Goal: Task Accomplishment & Management: Use online tool/utility

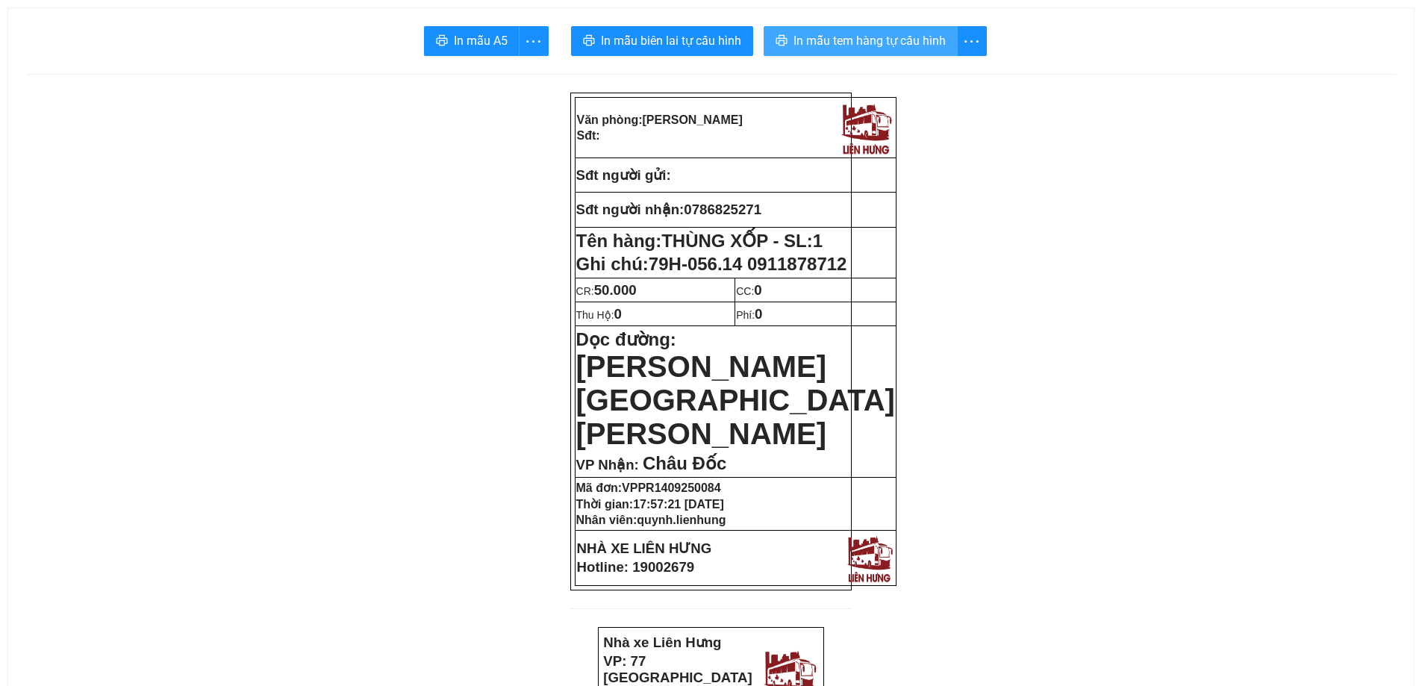
click at [838, 34] on span "In mẫu tem hàng tự cấu hình" at bounding box center [869, 40] width 152 height 19
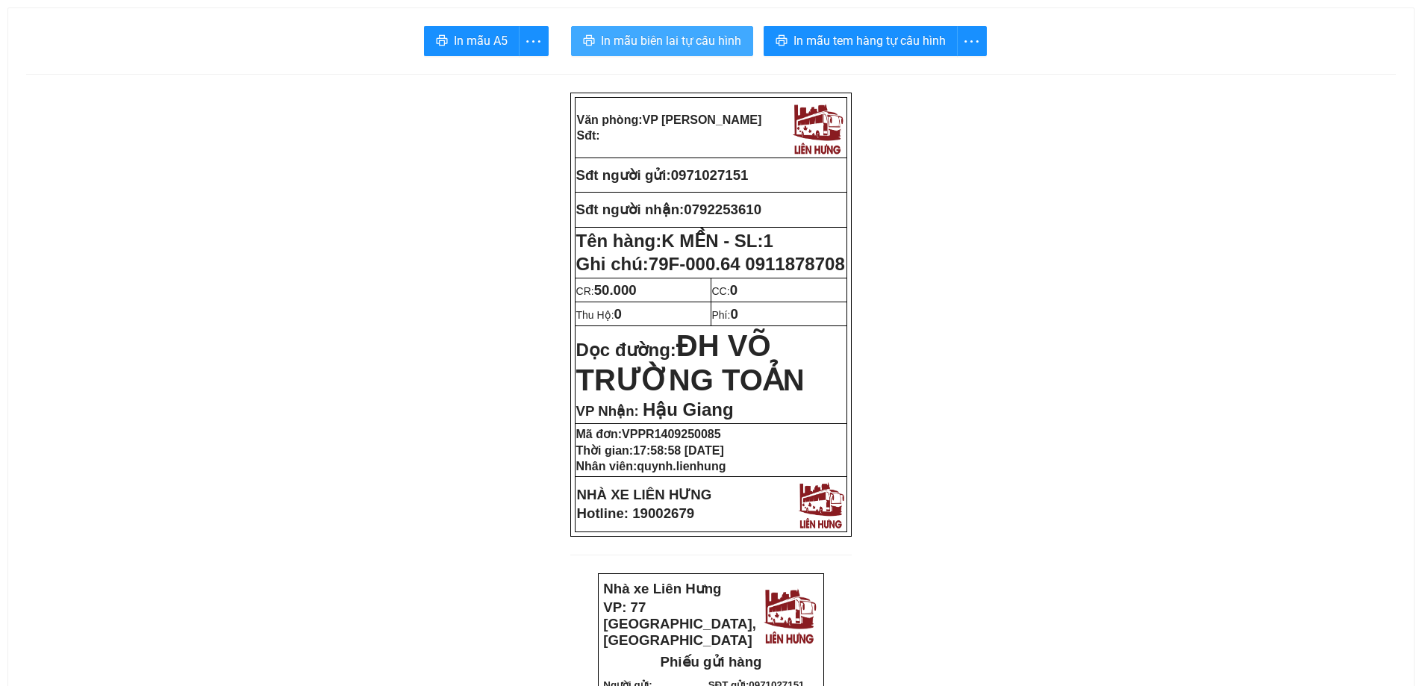
click at [681, 43] on span "In mẫu biên lai tự cấu hình" at bounding box center [671, 40] width 140 height 19
click at [698, 52] on button "In mẫu biên lai tự cấu hình" at bounding box center [662, 41] width 182 height 30
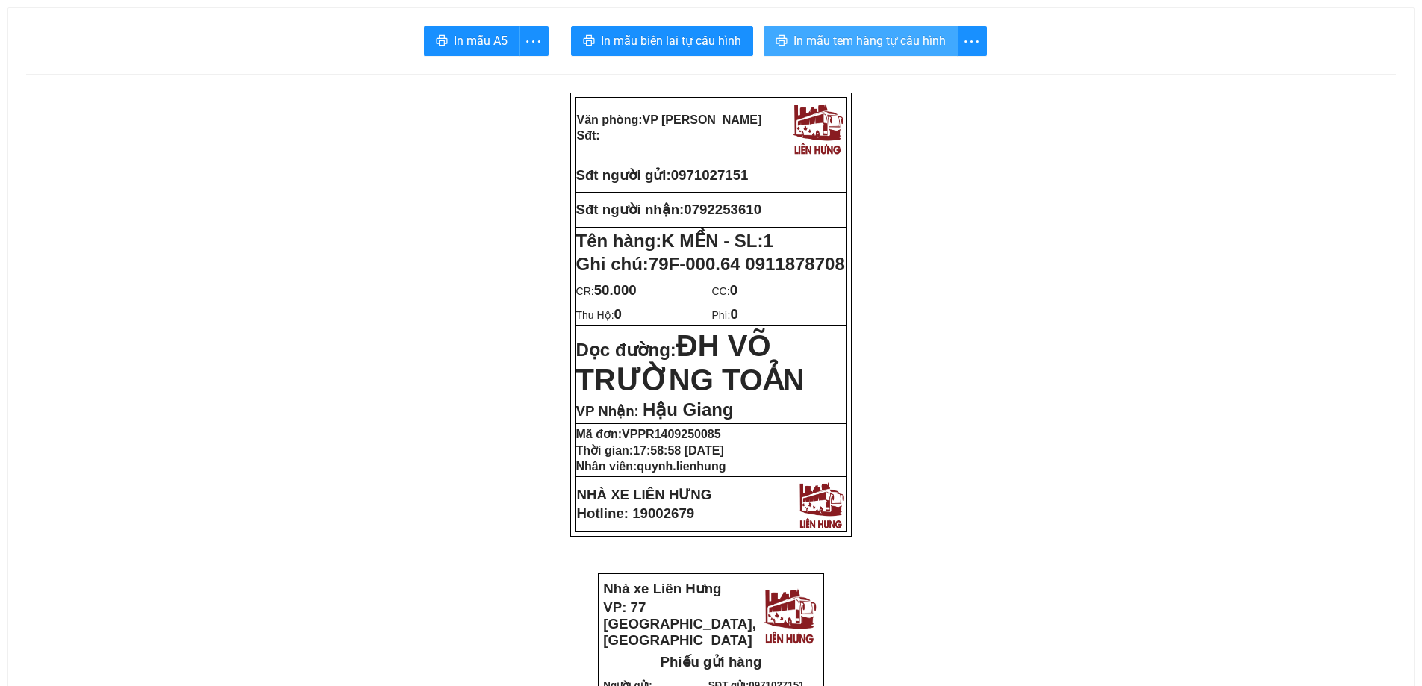
click at [865, 40] on span "In mẫu tem hàng tự cấu hình" at bounding box center [869, 40] width 152 height 19
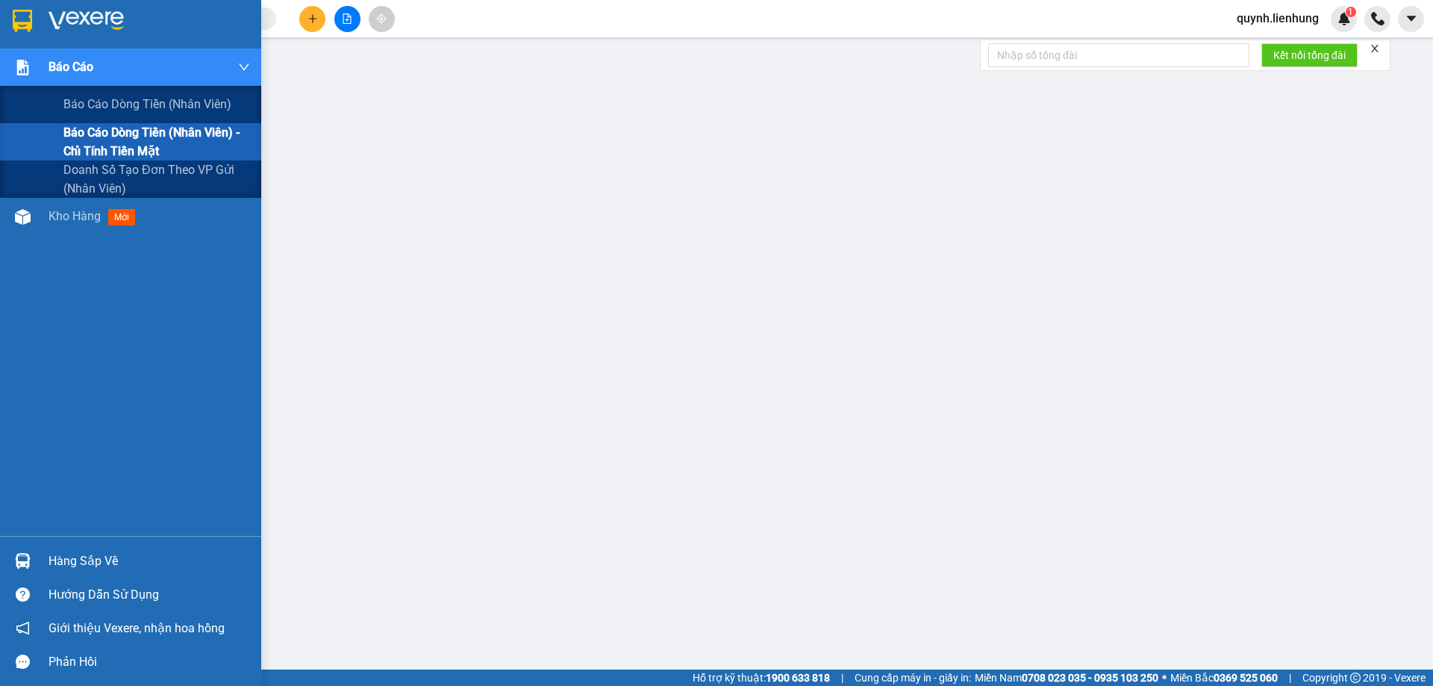
click at [113, 143] on span "Báo cáo dòng tiền (nhân viên) - chỉ tính tiền mặt" at bounding box center [156, 141] width 187 height 37
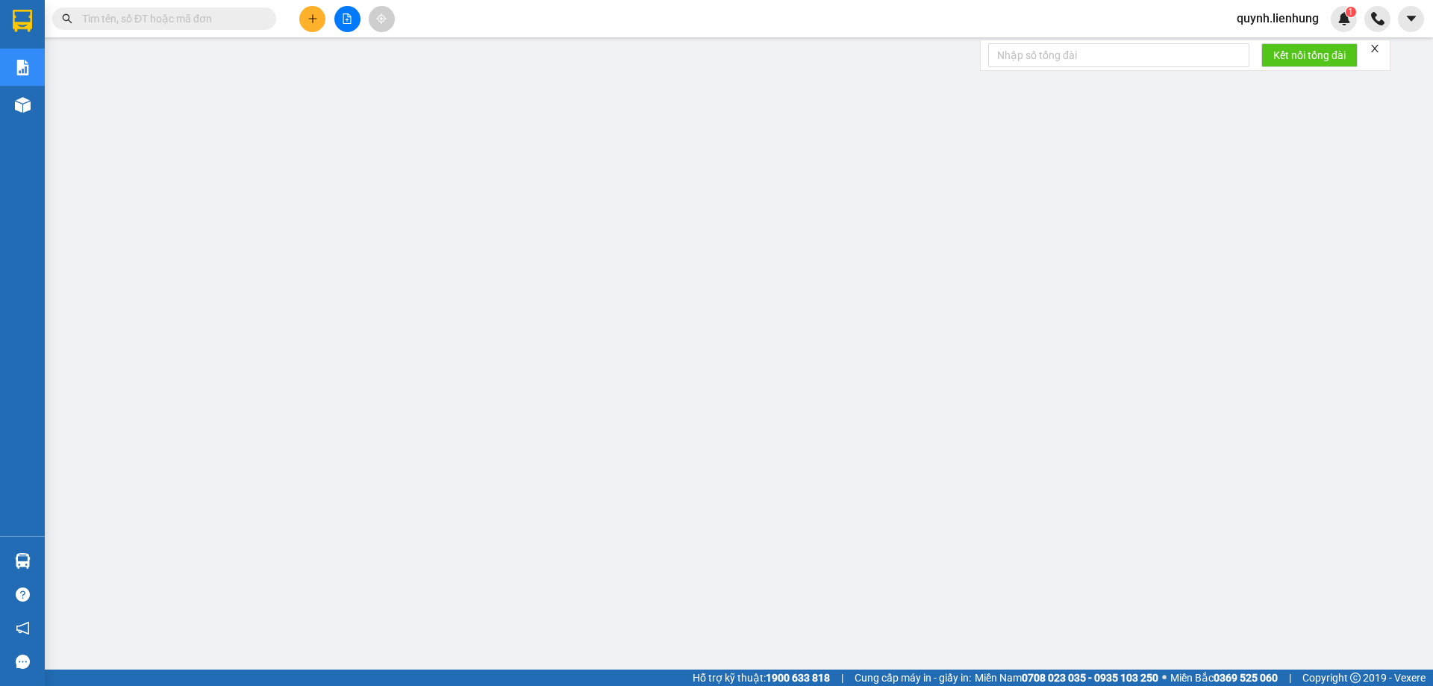
click at [175, 1] on div "Kết quả tìm kiếm ( 0 ) Bộ lọc No Data quynh.lienhung 1" at bounding box center [716, 18] width 1433 height 37
click at [179, 15] on input "text" at bounding box center [170, 18] width 176 height 16
paste input "0372388488"
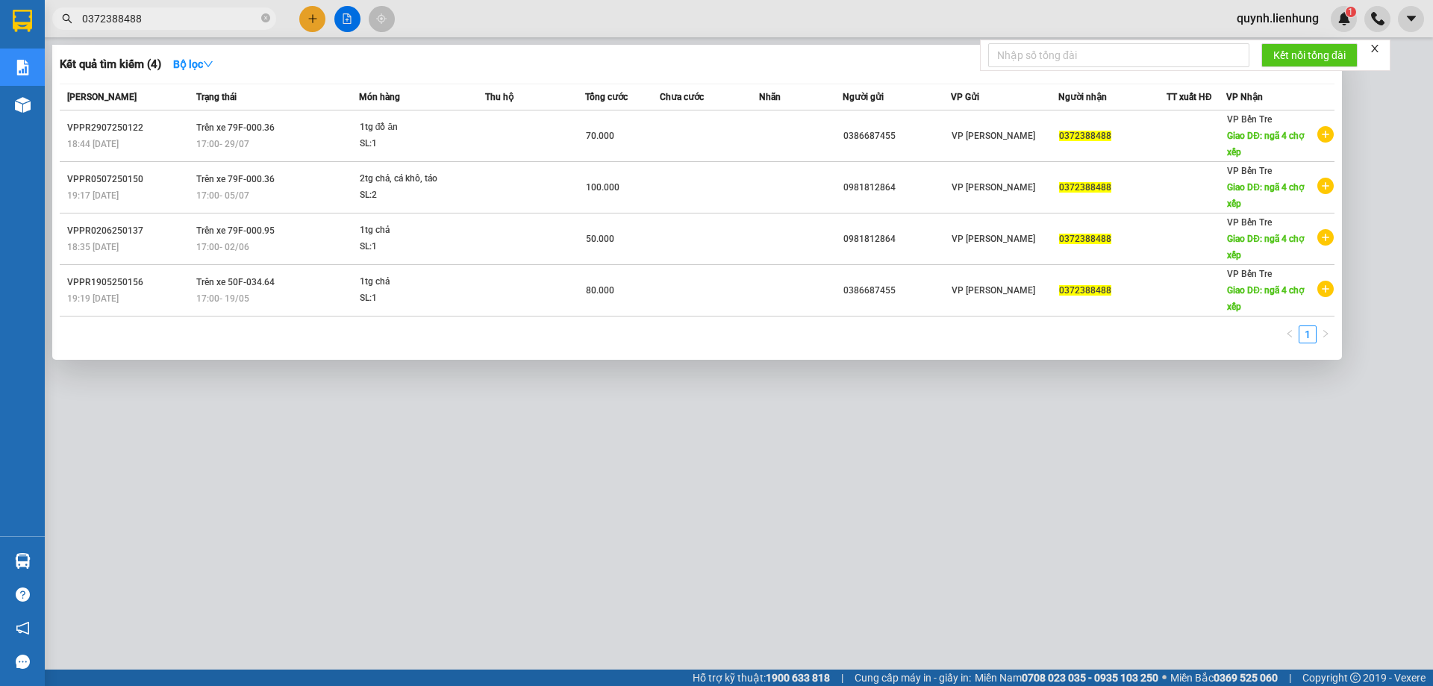
type input "0372388488"
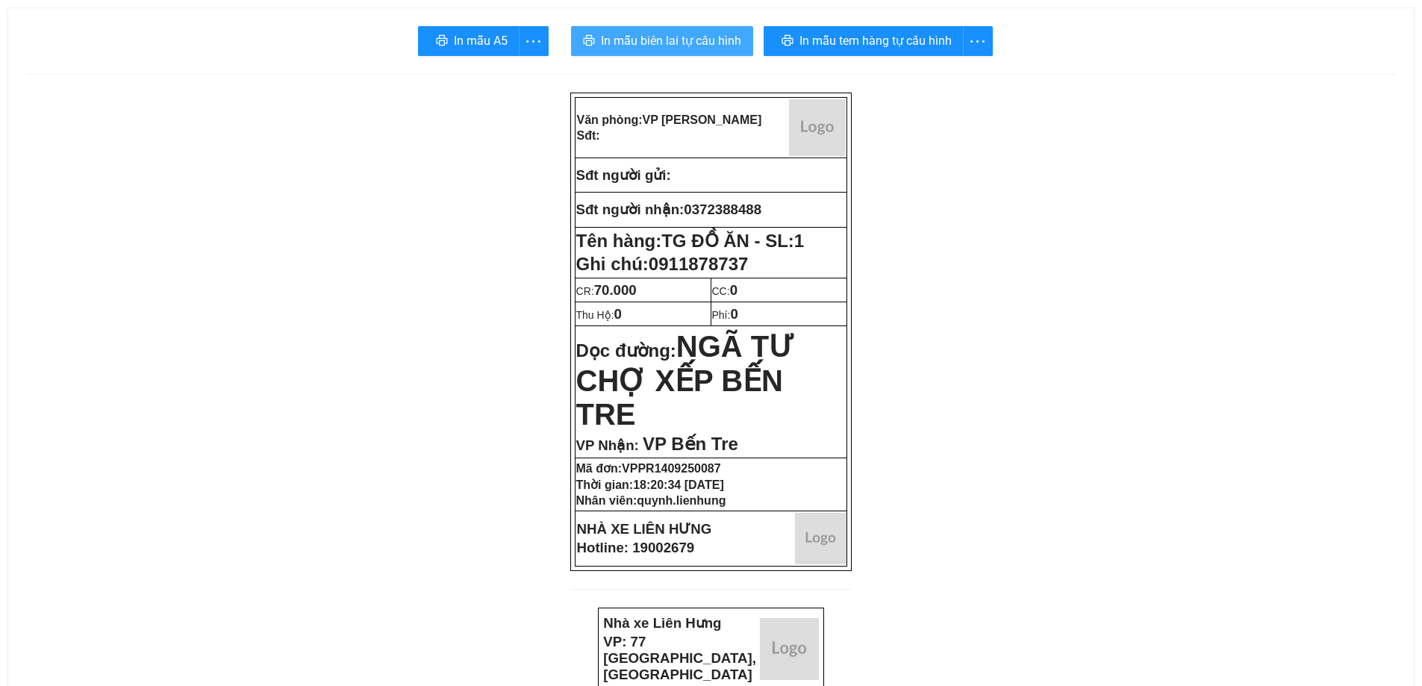
click at [696, 33] on span "In mẫu biên lai tự cấu hình" at bounding box center [671, 40] width 140 height 19
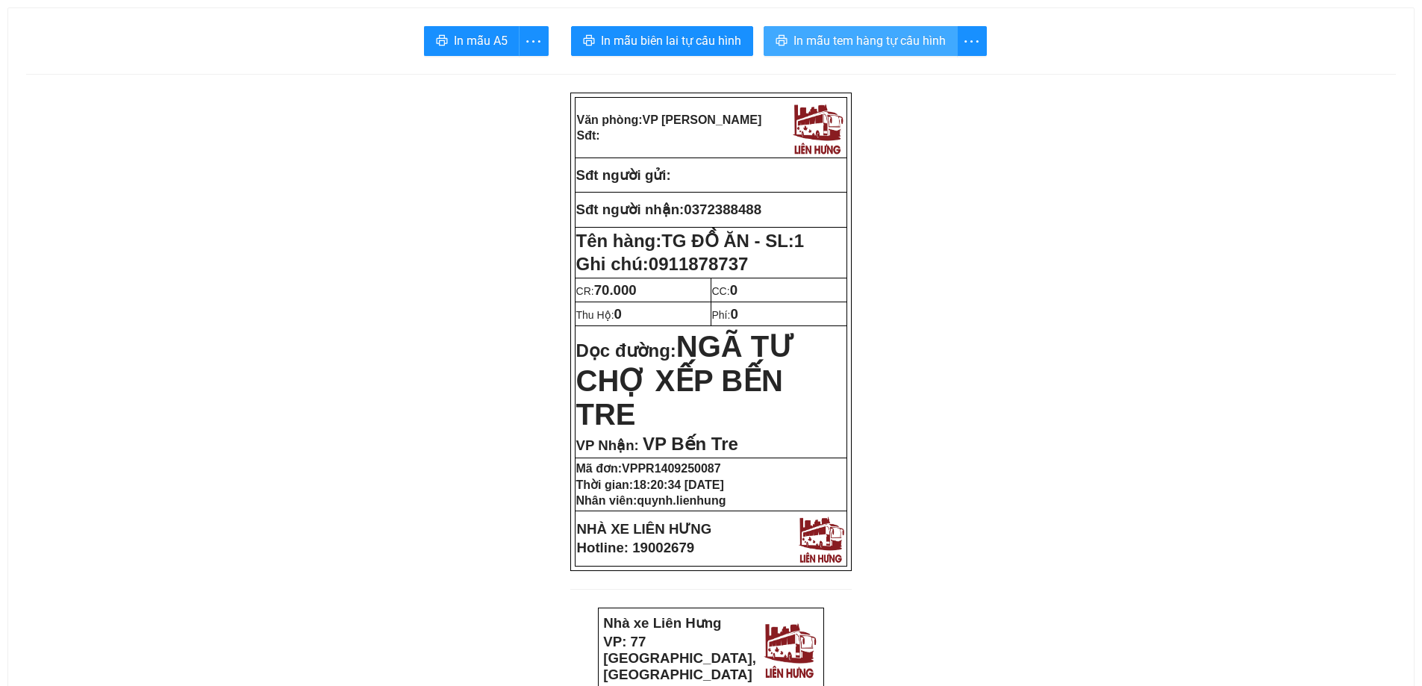
click at [893, 38] on span "In mẫu tem hàng tự cấu hình" at bounding box center [869, 40] width 152 height 19
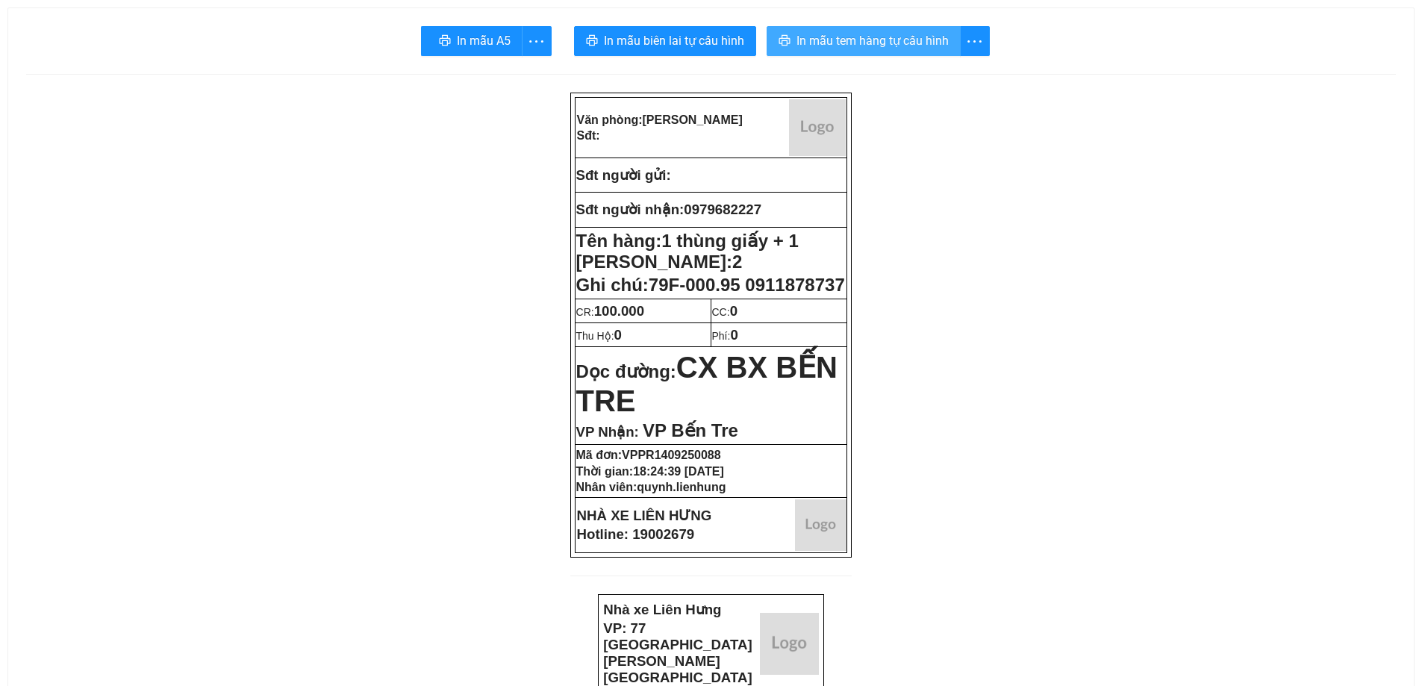
click at [919, 48] on span "In mẫu tem hàng tự cấu hình" at bounding box center [872, 40] width 152 height 19
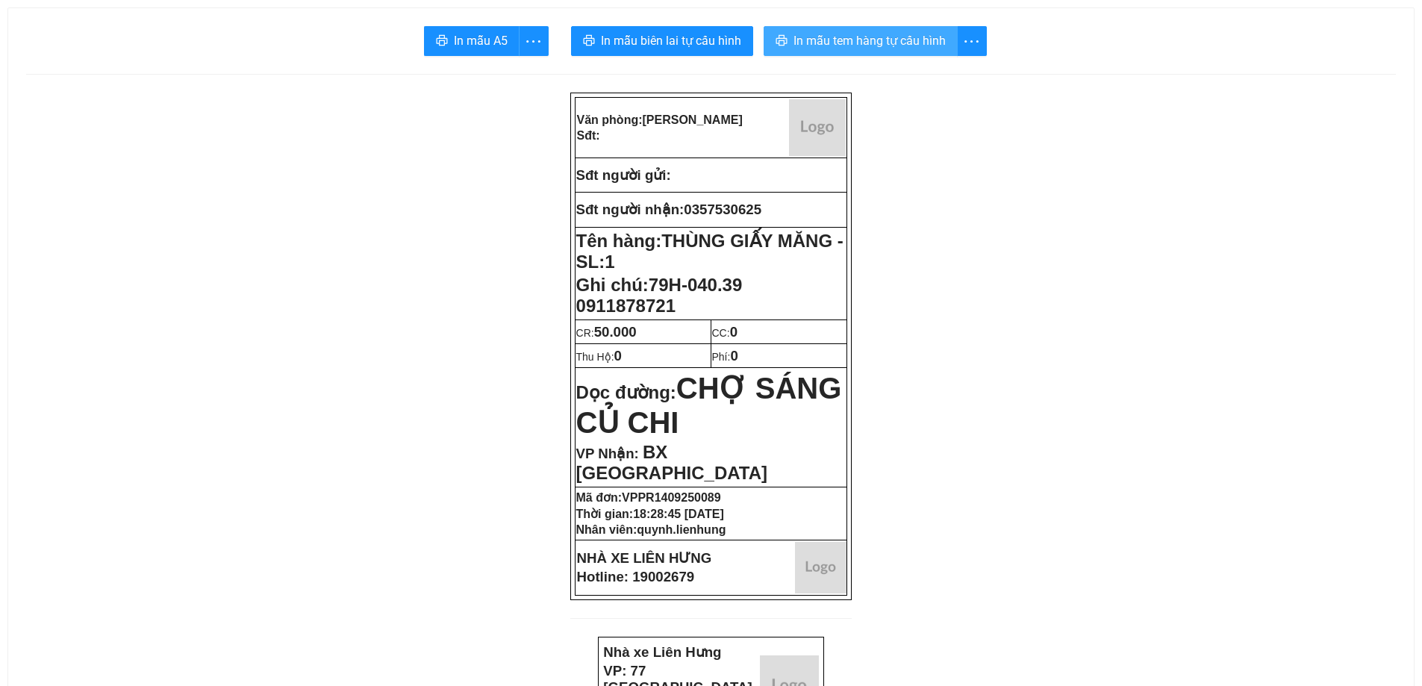
click at [861, 40] on span "In mẫu tem hàng tự cấu hình" at bounding box center [869, 40] width 152 height 19
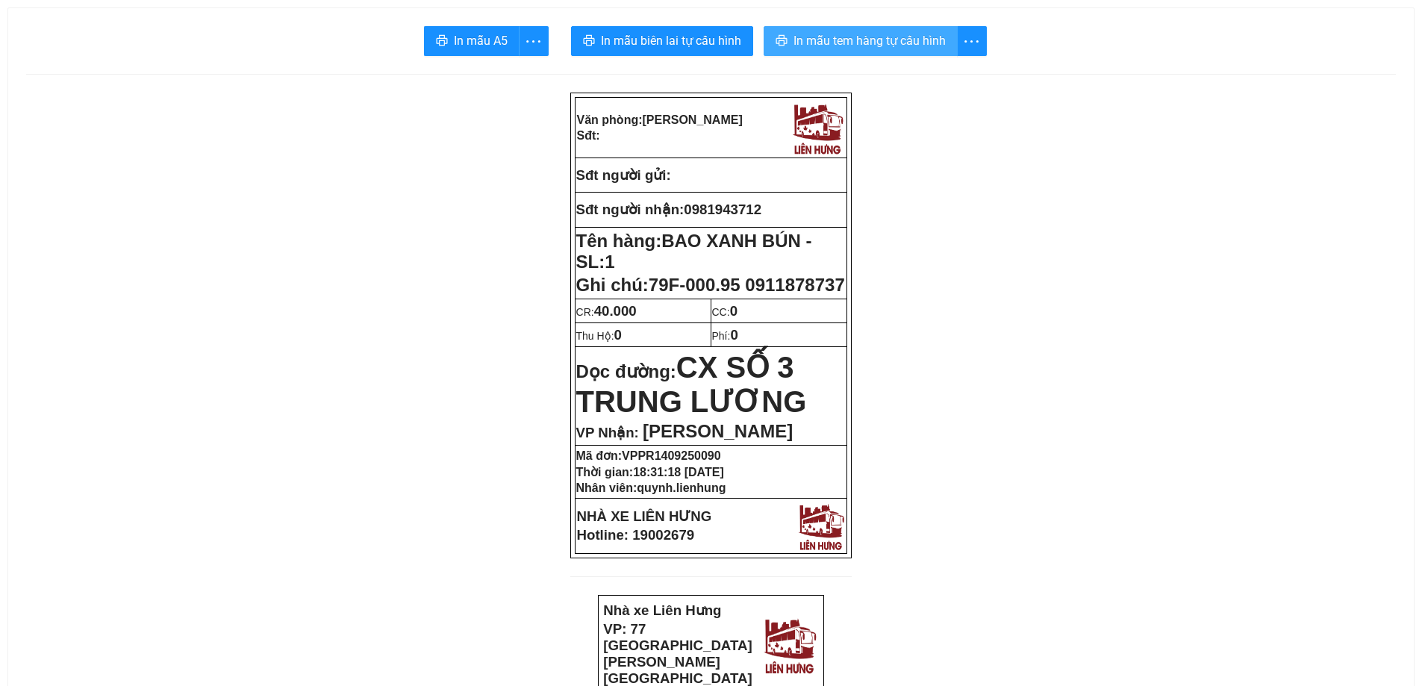
click at [881, 44] on span "In mẫu tem hàng tự cấu hình" at bounding box center [869, 40] width 152 height 19
drag, startPoint x: 832, startPoint y: 46, endPoint x: 835, endPoint y: 2, distance: 44.2
click at [832, 46] on span "In mẫu tem hàng tự cấu hình" at bounding box center [869, 40] width 152 height 19
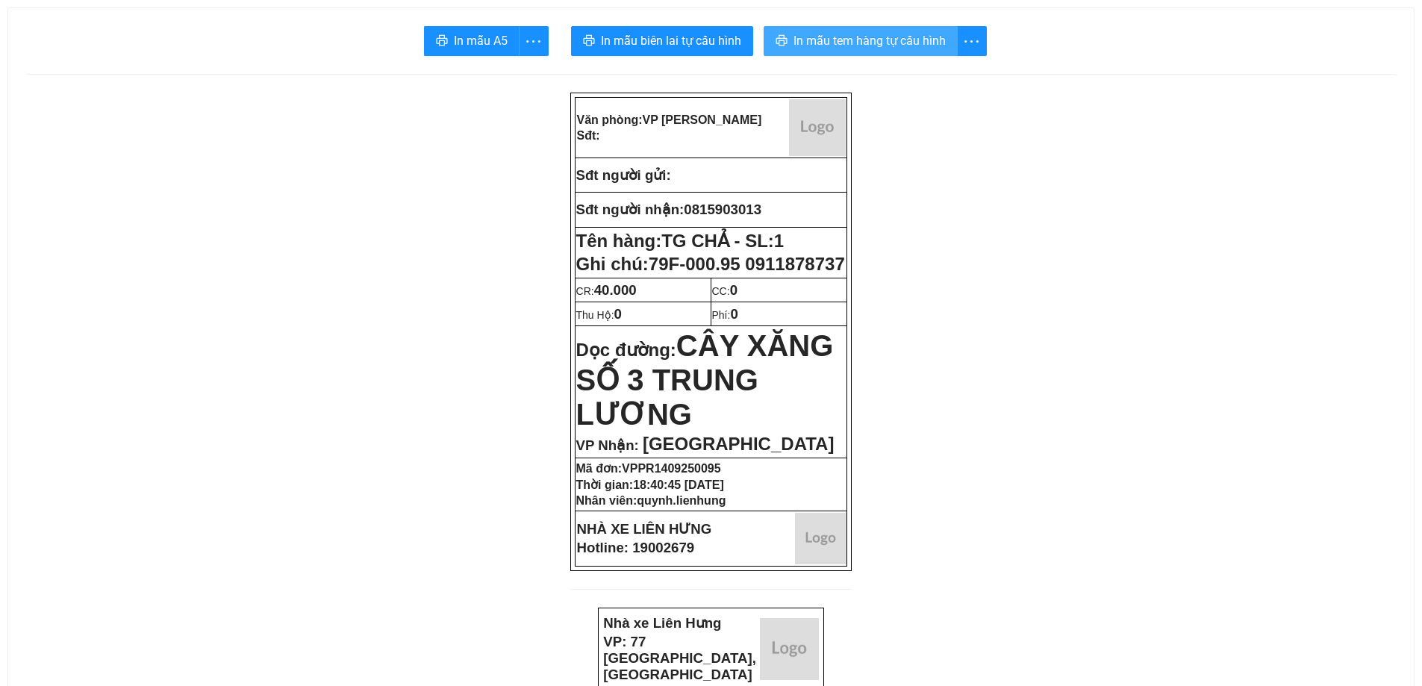
click at [887, 39] on span "In mẫu tem hàng tự cấu hình" at bounding box center [869, 40] width 152 height 19
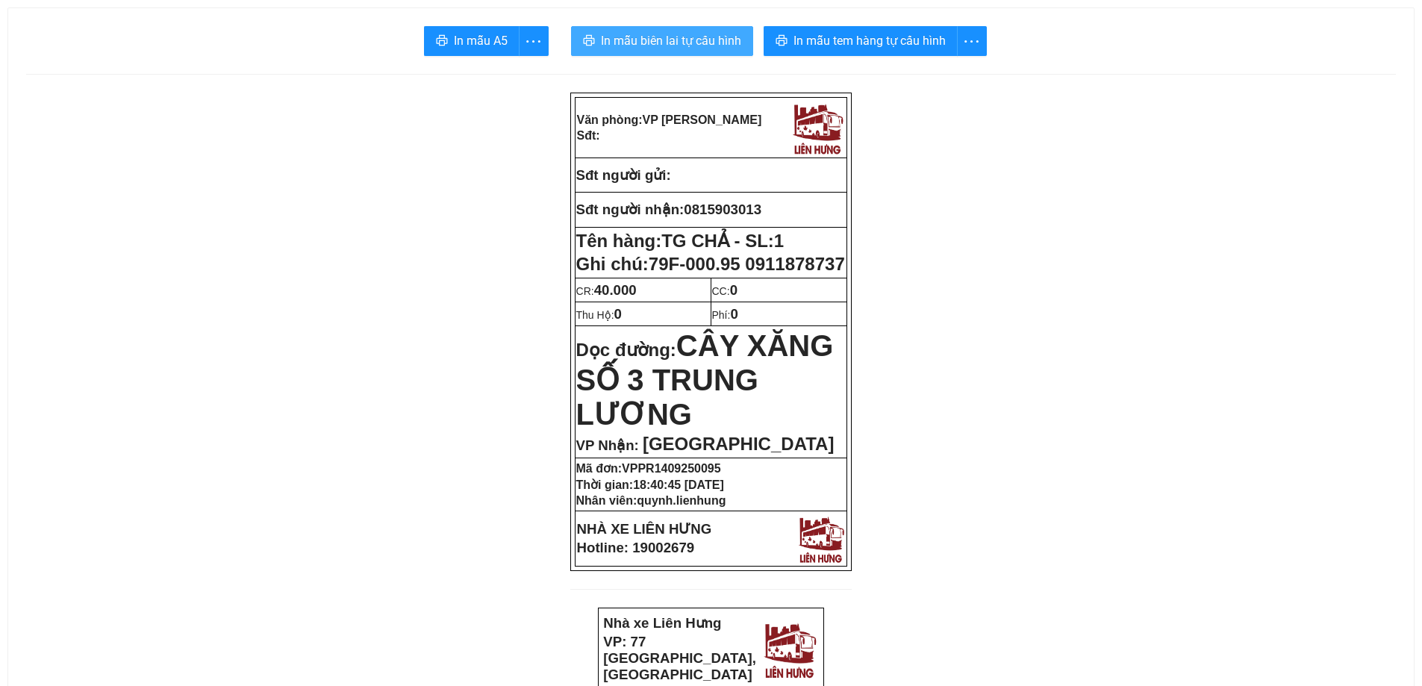
click at [615, 38] on span "In mẫu biên lai tự cấu hình" at bounding box center [671, 40] width 140 height 19
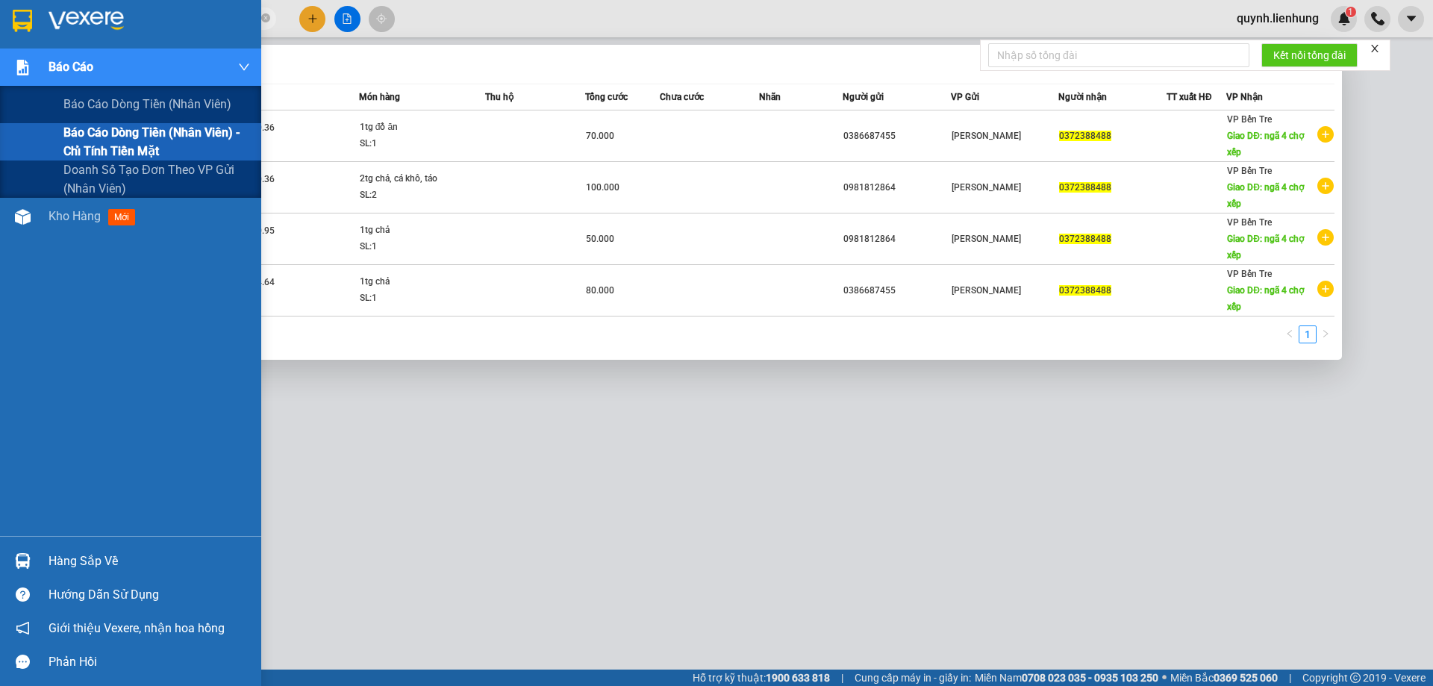
click at [77, 145] on span "Báo cáo dòng tiền (nhân viên) - chỉ tính tiền mặt" at bounding box center [156, 141] width 187 height 37
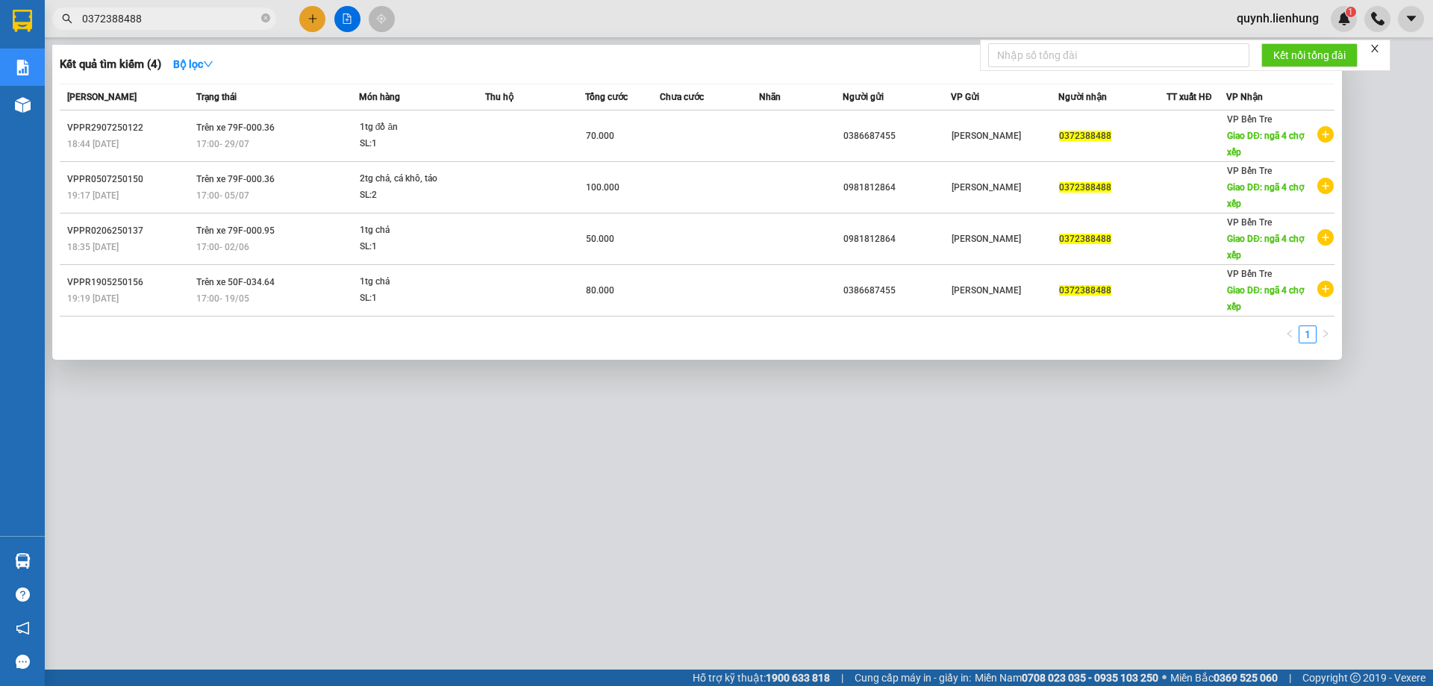
click at [478, 481] on div at bounding box center [716, 343] width 1433 height 686
